Goal: Information Seeking & Learning: Learn about a topic

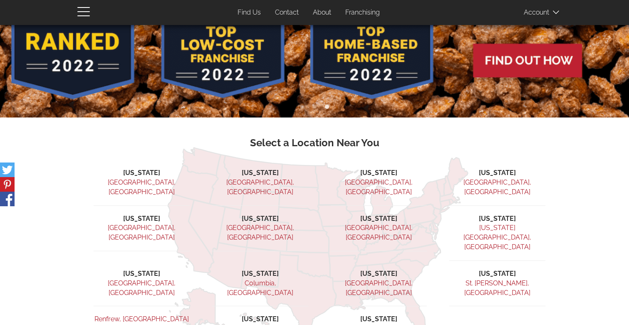
scroll to position [130, 0]
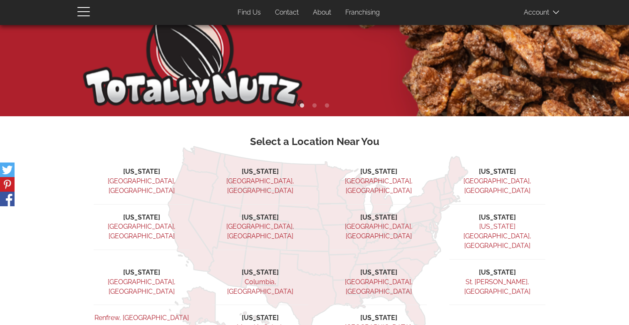
click at [247, 13] on link "Find Us" at bounding box center [249, 13] width 36 height 16
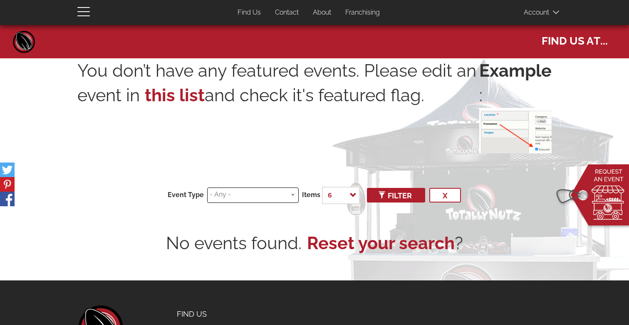
click at [258, 197] on input "search" at bounding box center [252, 195] width 84 height 10
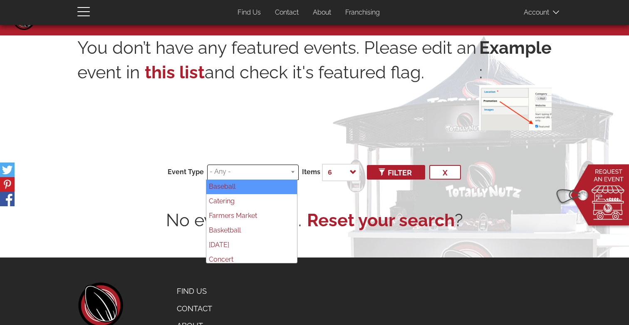
select select "71"
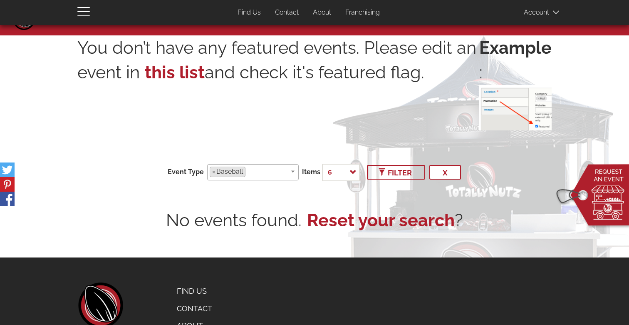
click at [409, 169] on span "Filter" at bounding box center [396, 172] width 32 height 9
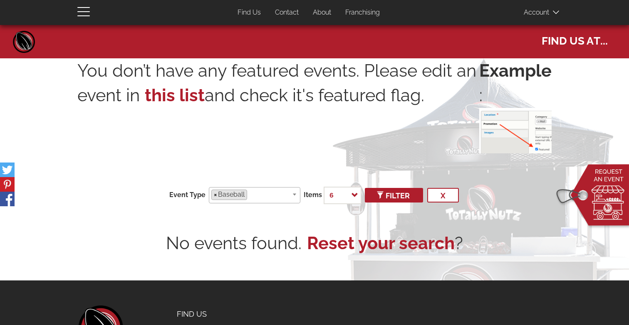
click at [214, 194] on span "×" at bounding box center [215, 195] width 3 height 10
select select
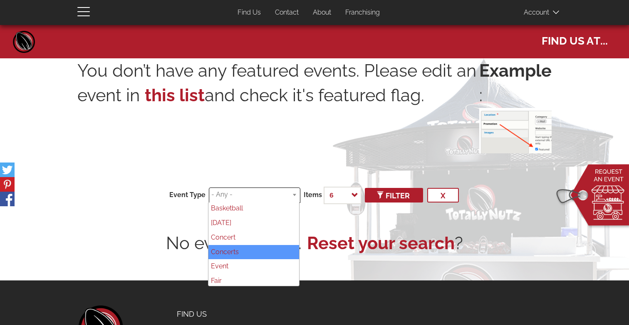
scroll to position [46, 0]
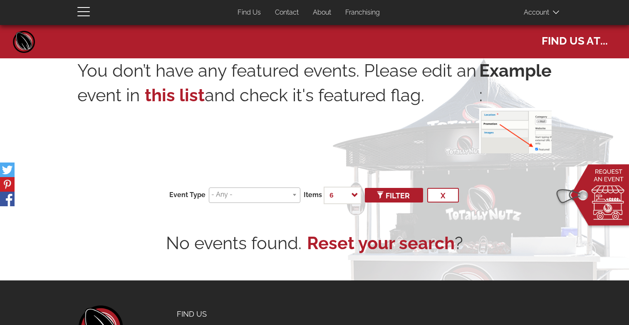
click at [335, 210] on div "You don’t have any featured events. Please edit an event in this list and check…" at bounding box center [314, 156] width 474 height 197
click at [352, 15] on link "Franchising" at bounding box center [362, 13] width 47 height 16
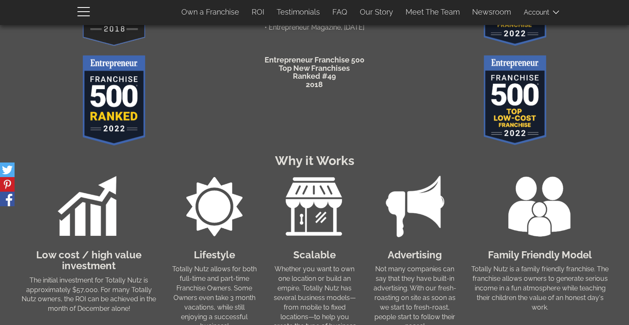
scroll to position [468, 0]
